Goal: Task Accomplishment & Management: Manage account settings

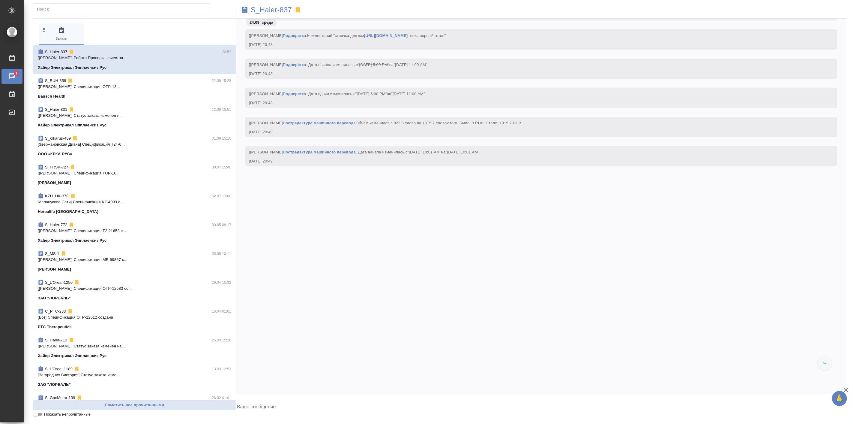
scroll to position [16187, 0]
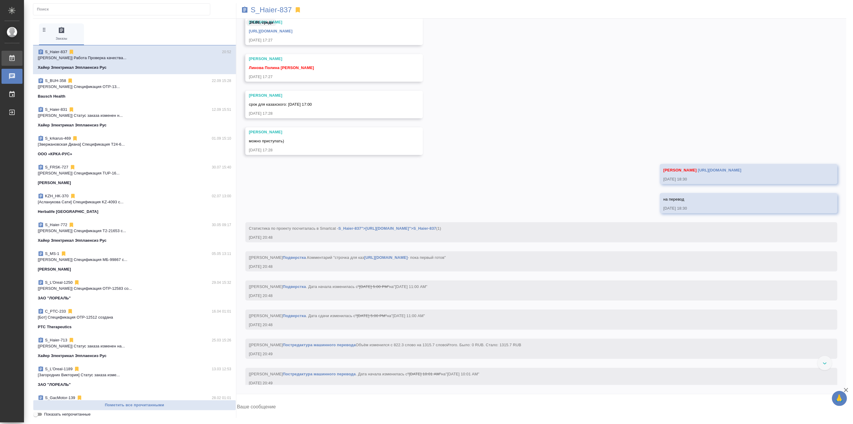
click at [12, 58] on div "Работы" at bounding box center [4, 58] width 15 height 9
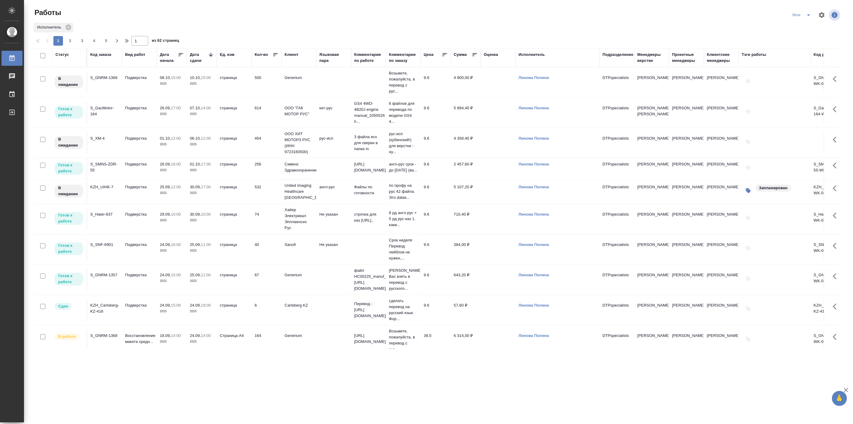
click at [191, 283] on p "2025" at bounding box center [202, 281] width 24 height 6
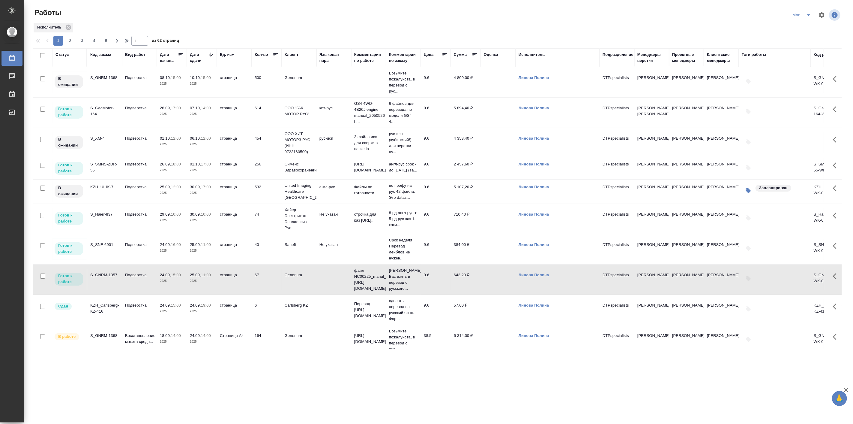
click at [191, 283] on p "2025" at bounding box center [202, 281] width 24 height 6
click at [138, 247] on p "Подверстка" at bounding box center [139, 244] width 29 height 6
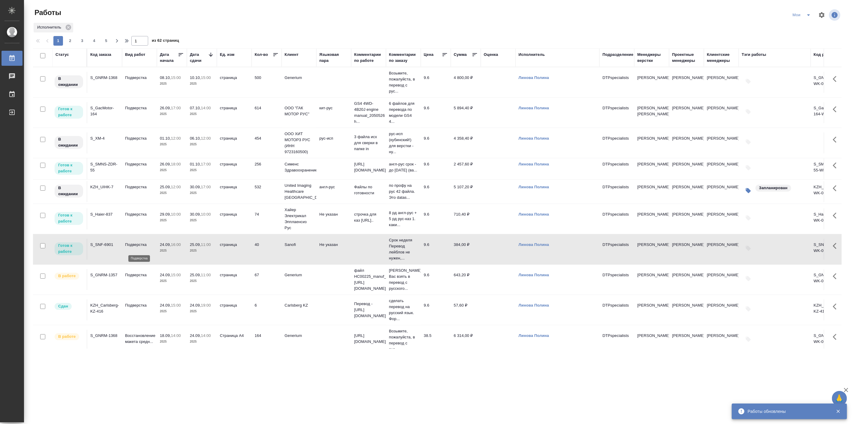
click at [138, 247] on p "Подверстка" at bounding box center [139, 244] width 29 height 6
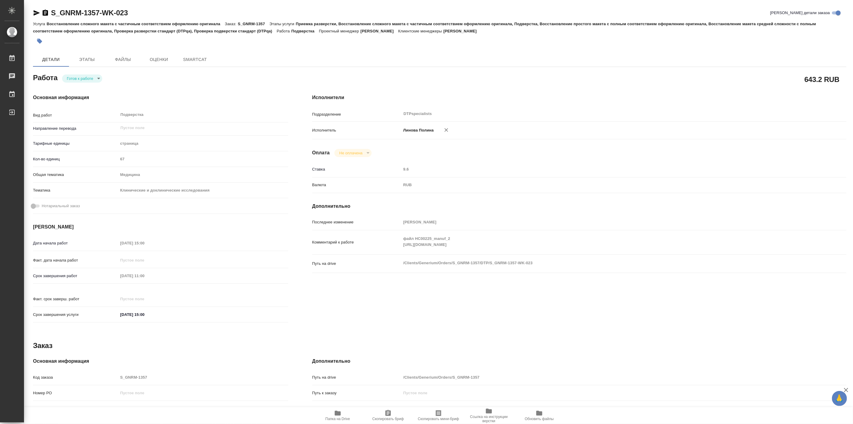
type textarea "x"
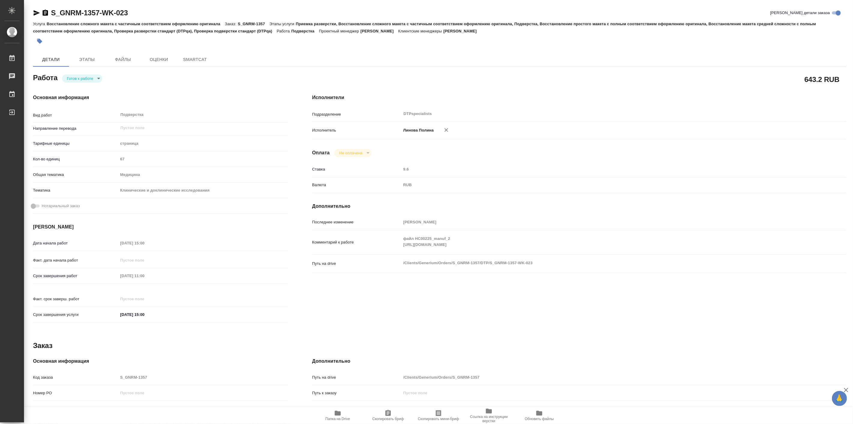
type textarea "x"
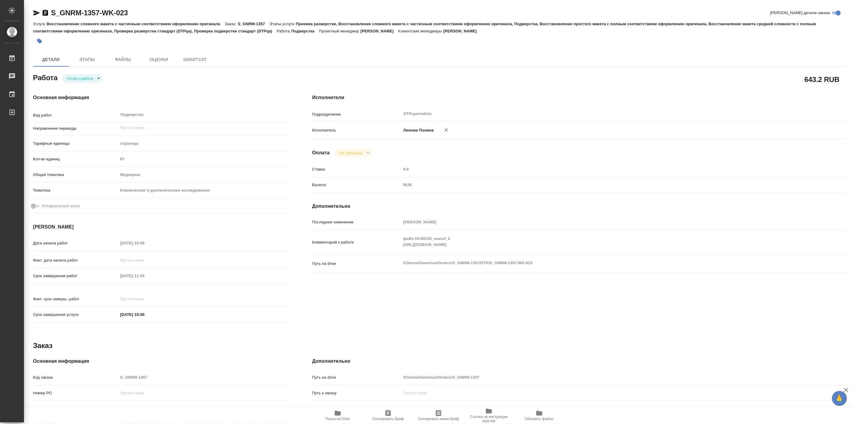
type textarea "x"
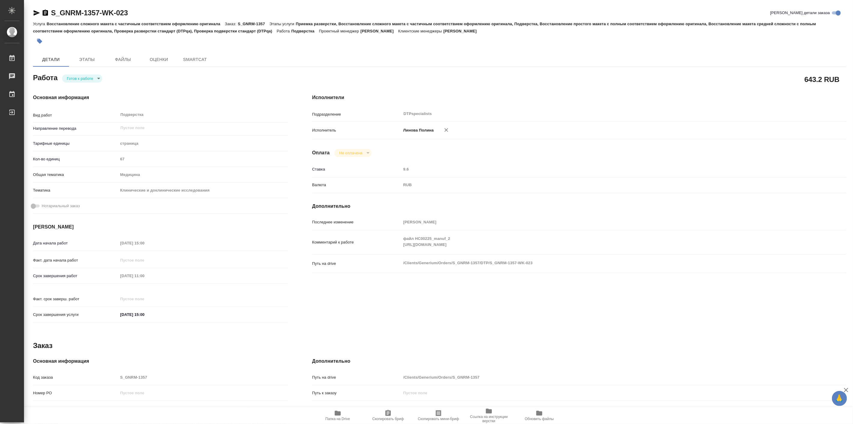
type textarea "x"
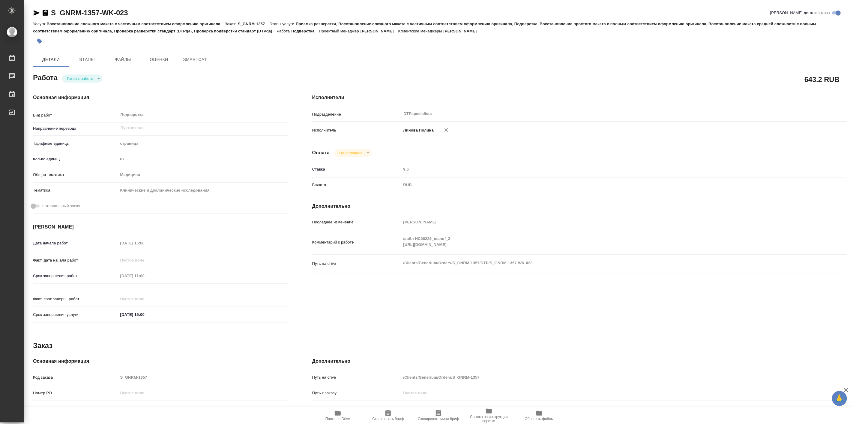
type textarea "x"
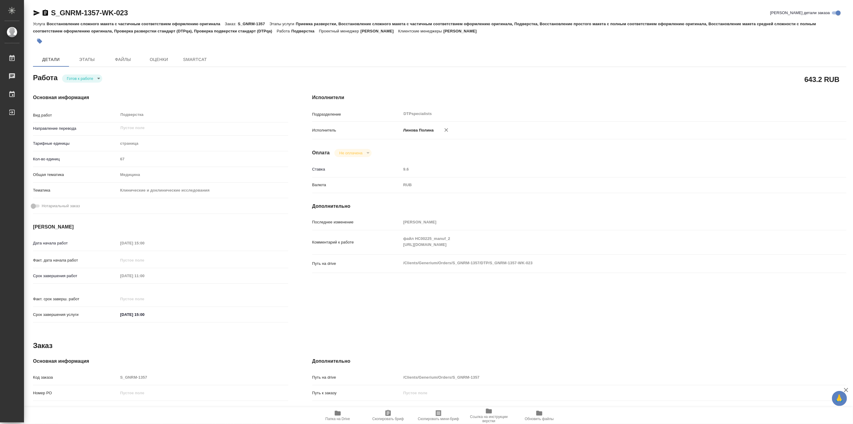
type textarea "x"
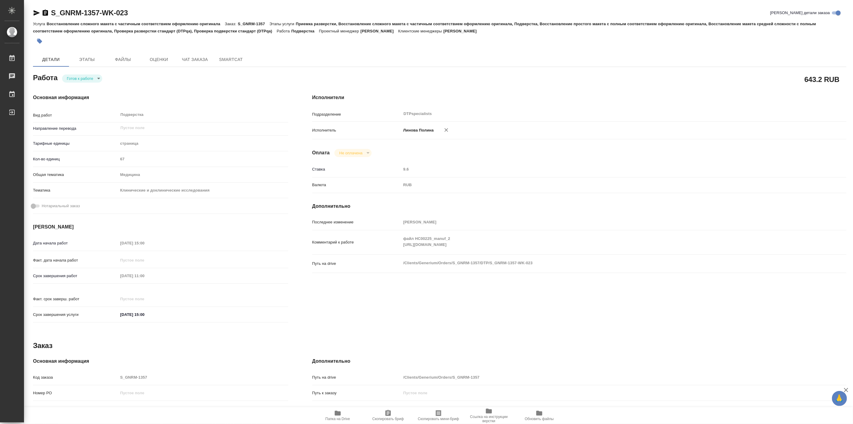
type textarea "x"
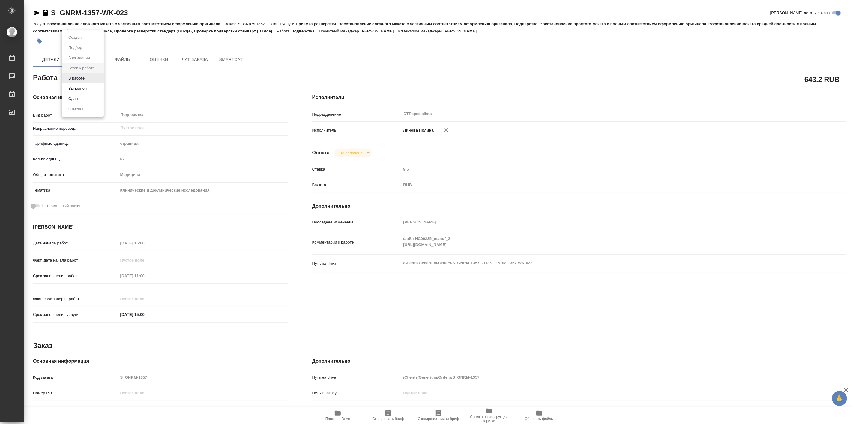
click at [85, 78] on body "🙏 .cls-1 fill:#fff; AWATERA Linova Polina Работы Чаты График Выйти S_GNRM-1357-…" at bounding box center [426, 212] width 853 height 424
click at [85, 78] on button "В работе" at bounding box center [77, 78] width 20 height 7
type textarea "x"
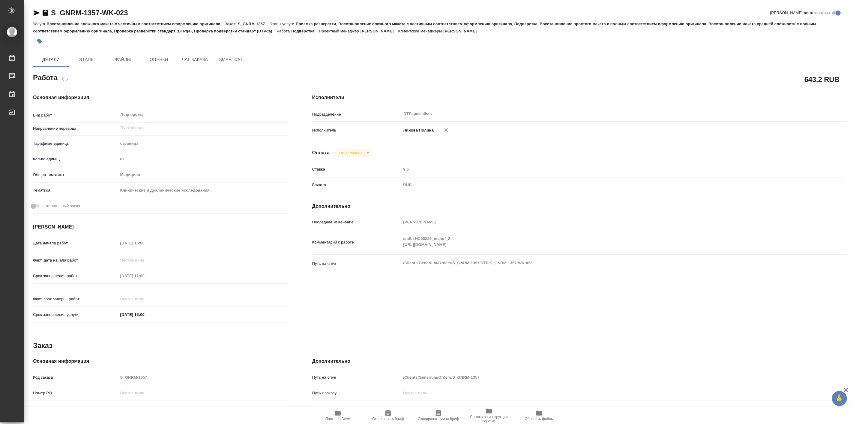
type textarea "x"
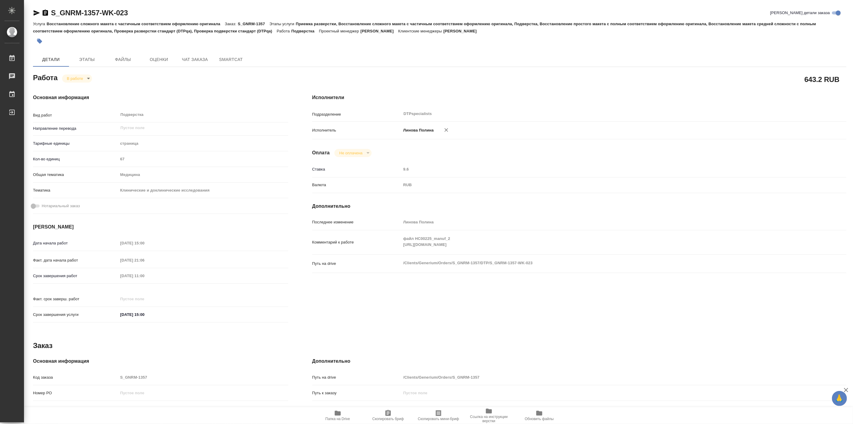
type textarea "x"
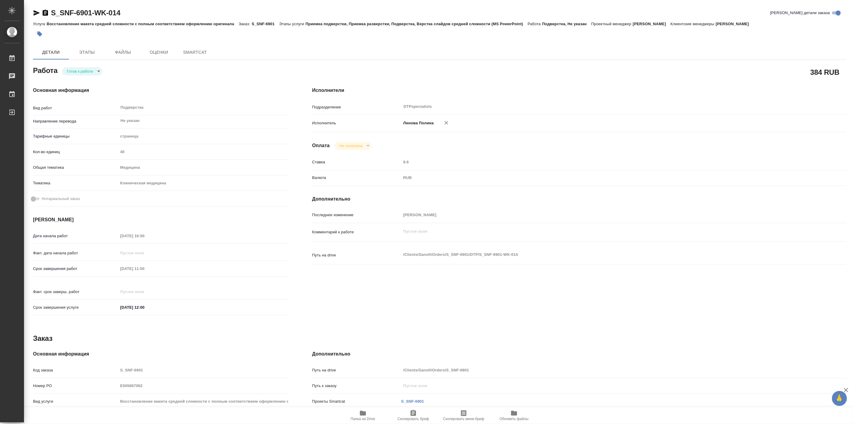
type textarea "x"
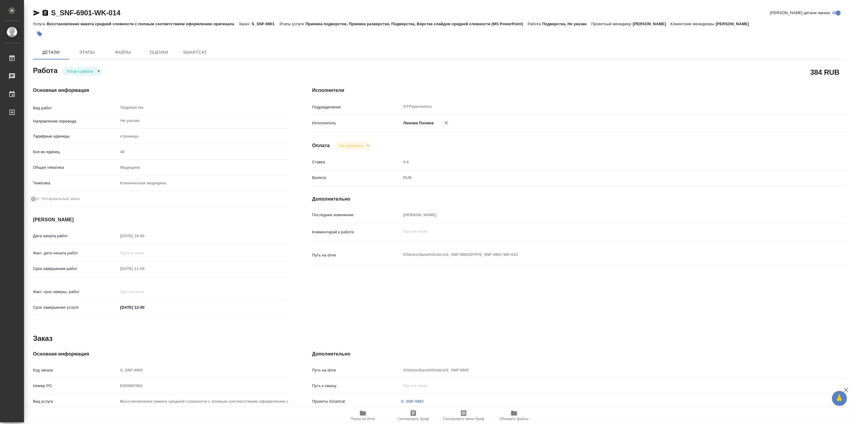
type textarea "x"
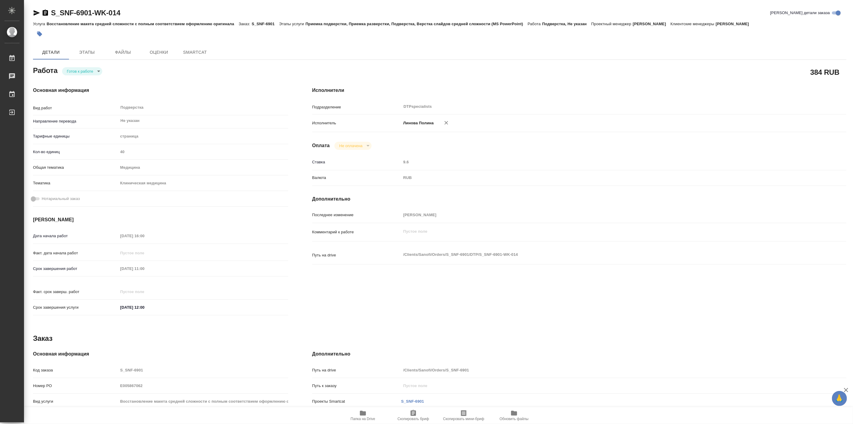
type textarea "x"
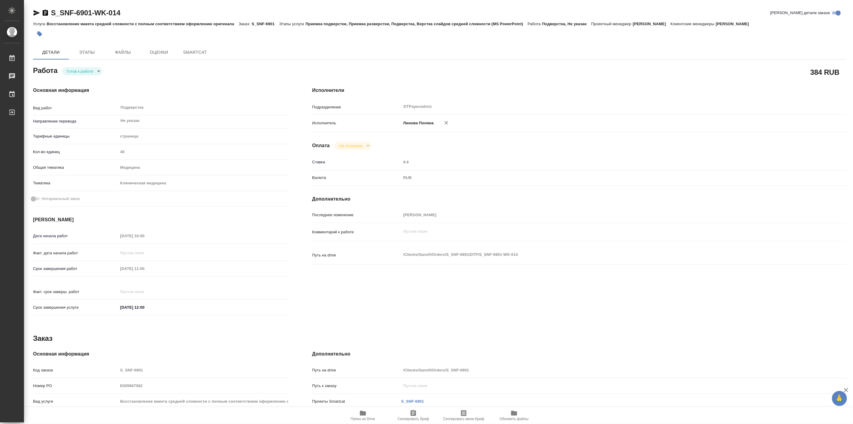
type textarea "x"
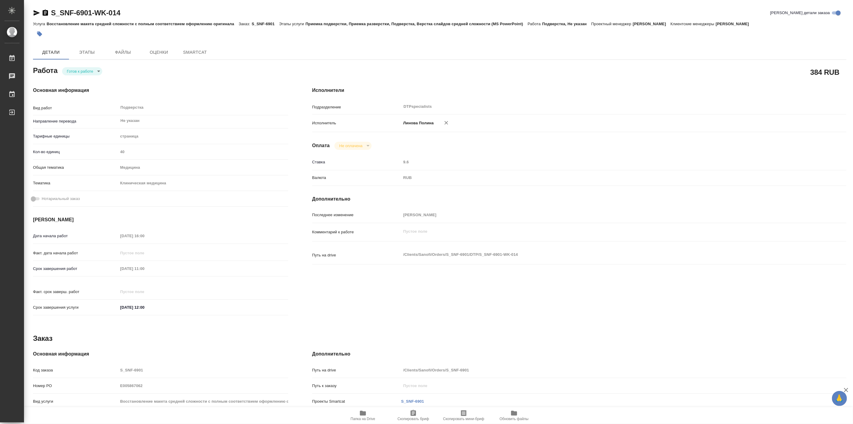
click at [81, 66] on div "Работа Готов к работе readyForWork" at bounding box center [160, 69] width 255 height 11
type textarea "x"
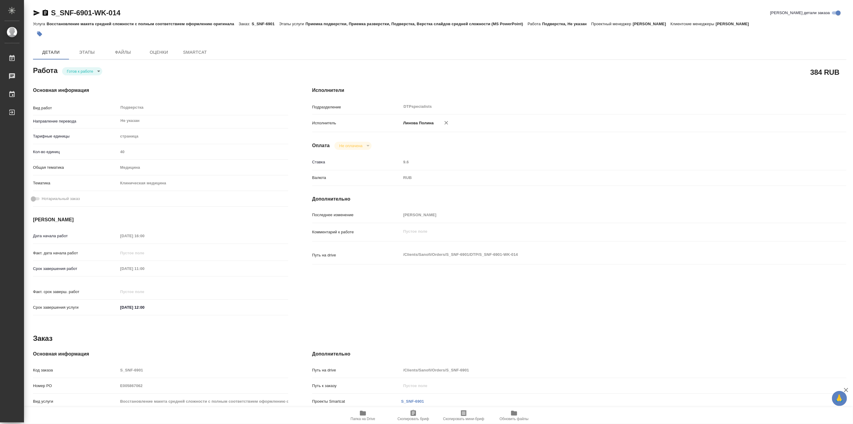
type textarea "x"
click at [83, 70] on body "🙏 .cls-1 fill:#fff; AWATERA Linova Polina Работы Чаты График Выйти S_SNF-6901-W…" at bounding box center [426, 212] width 853 height 424
click at [85, 71] on button "В работе" at bounding box center [77, 71] width 20 height 7
type textarea "x"
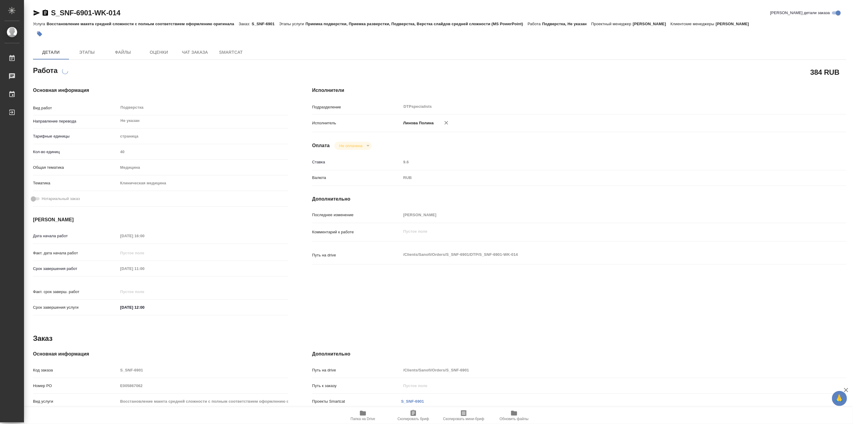
type textarea "x"
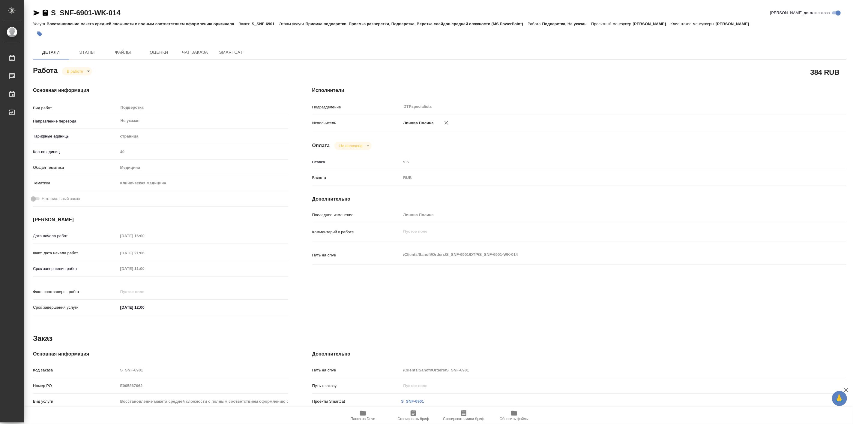
type textarea "x"
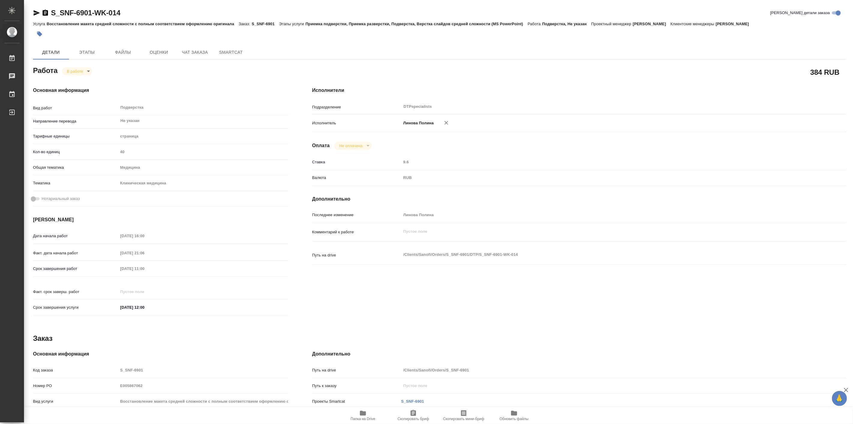
type textarea "x"
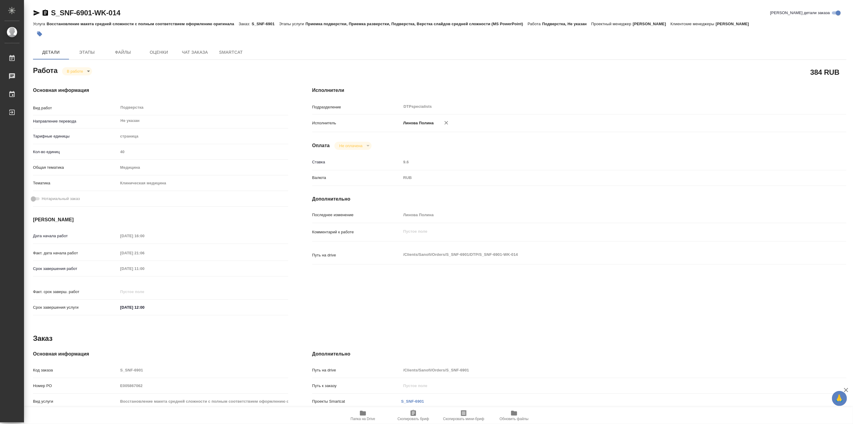
type textarea "x"
click at [356, 417] on span "Папка на Drive" at bounding box center [363, 418] width 25 height 4
